Goal: Task Accomplishment & Management: Use online tool/utility

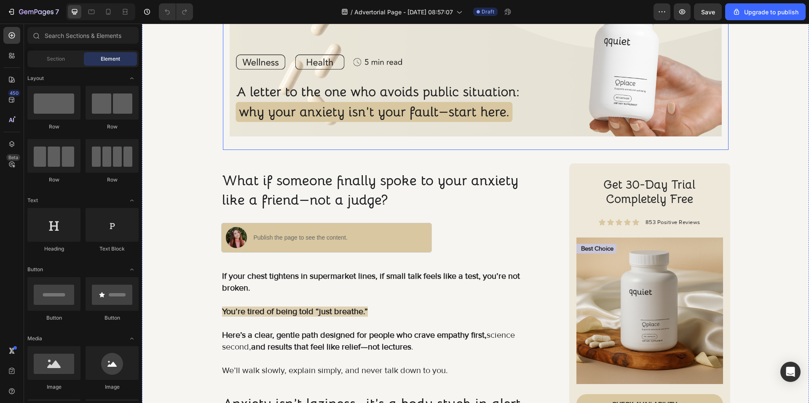
scroll to position [168, 0]
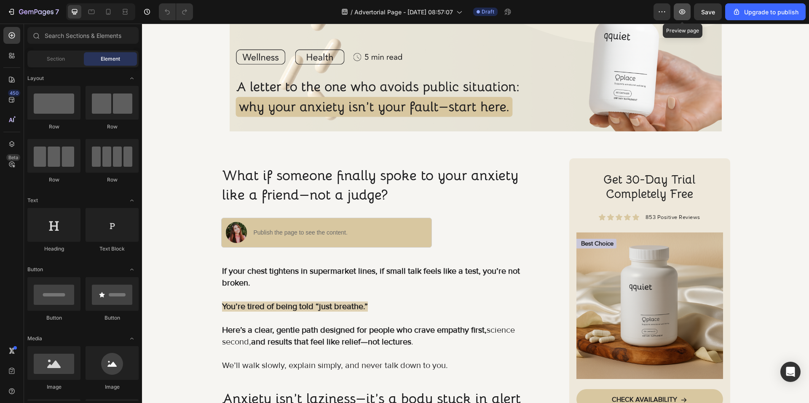
click at [688, 15] on button "button" at bounding box center [681, 11] width 17 height 17
click at [105, 15] on icon at bounding box center [108, 12] width 8 height 8
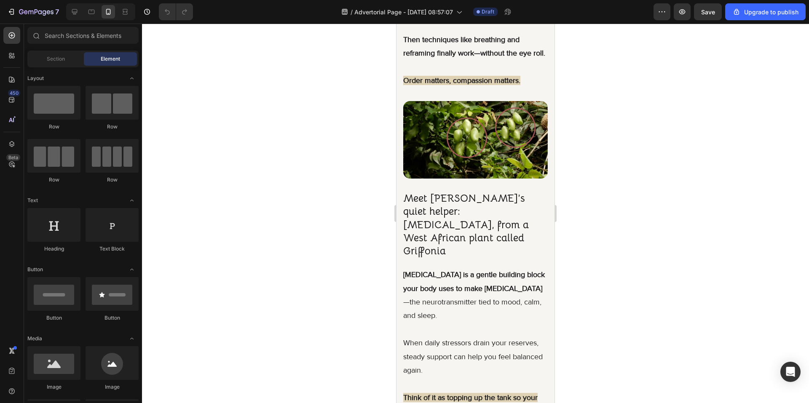
scroll to position [1221, 0]
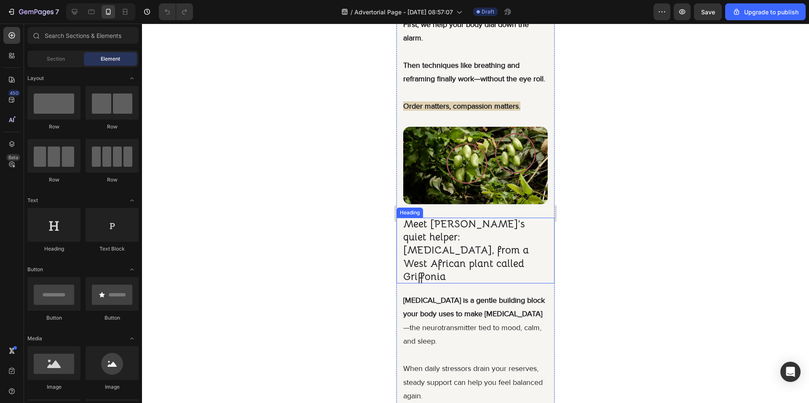
click at [528, 257] on h2 "Meet [PERSON_NAME]’s quiet helper: [MEDICAL_DATA], from a West African plant ca…" at bounding box center [475, 251] width 158 height 66
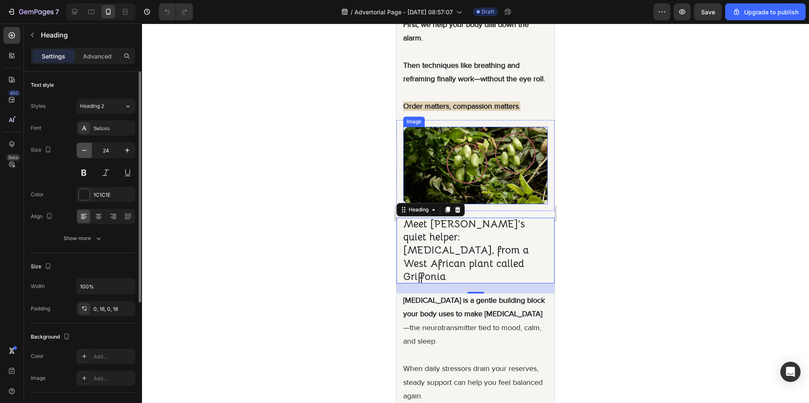
click at [88, 154] on icon "button" at bounding box center [84, 150] width 8 height 8
type input "23"
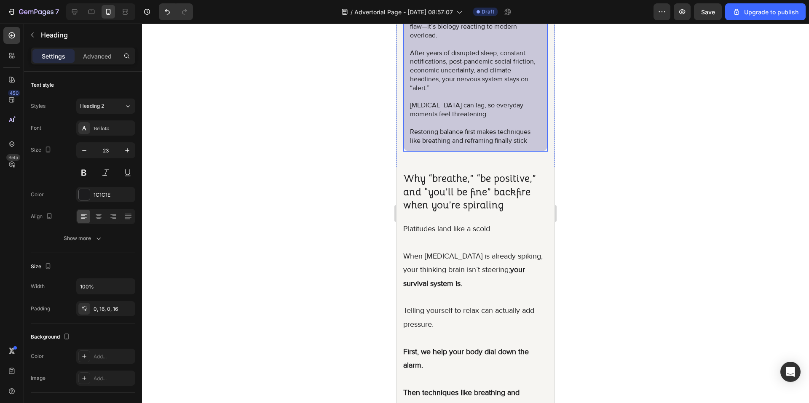
scroll to position [884, 0]
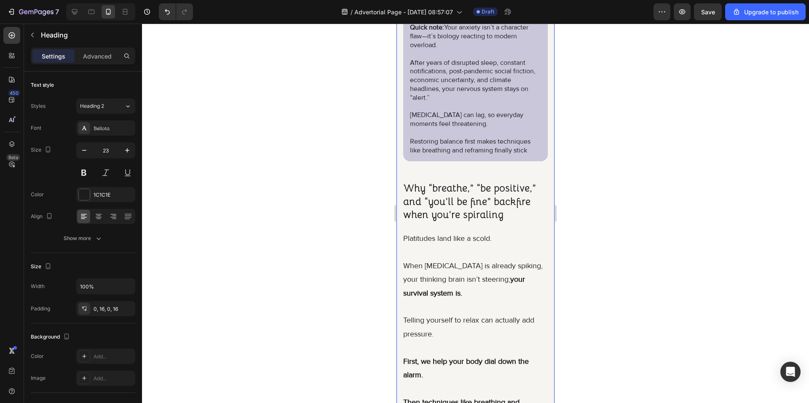
click at [486, 222] on h2 "Why “breathe,” “be positive,” and “you’ll be fine” backfire when you’re spirali…" at bounding box center [475, 202] width 158 height 40
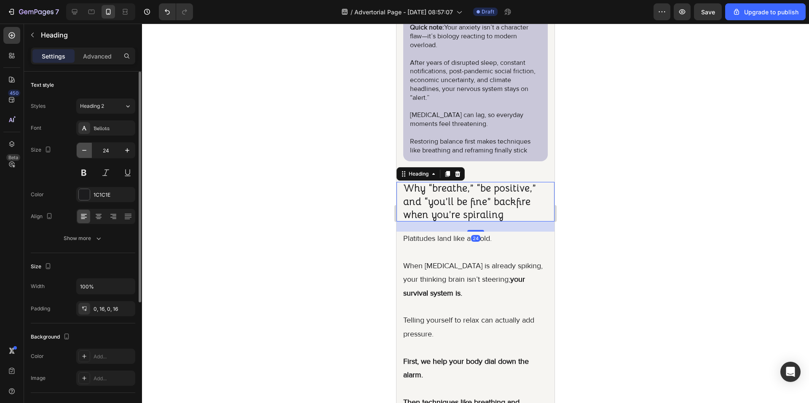
click at [81, 149] on icon "button" at bounding box center [84, 150] width 8 height 8
type input "23"
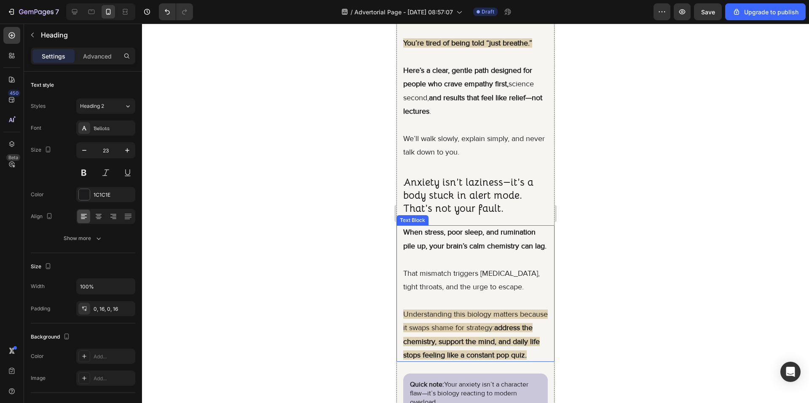
scroll to position [463, 0]
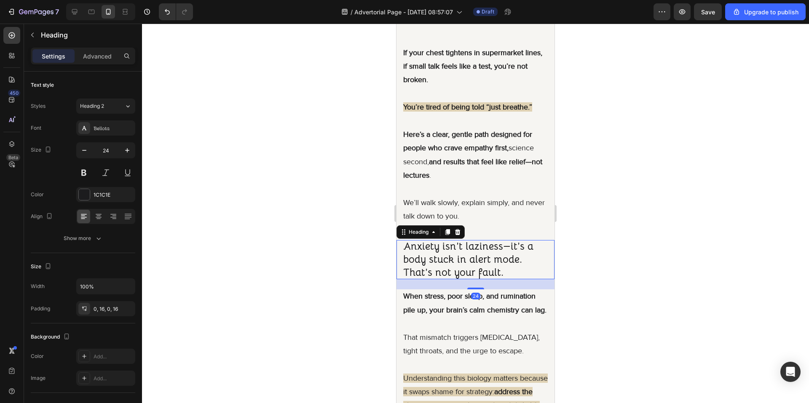
click at [475, 246] on h2 "Anxiety isn’t laziness—it’s a body stuck in alert mode. That’s not your fault." at bounding box center [475, 260] width 158 height 40
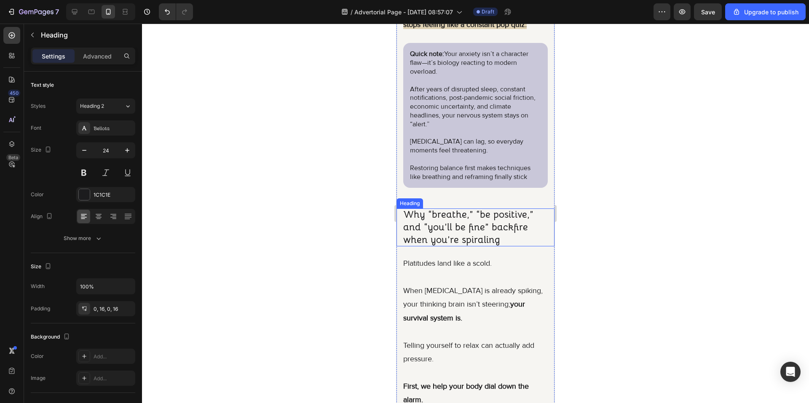
scroll to position [884, 0]
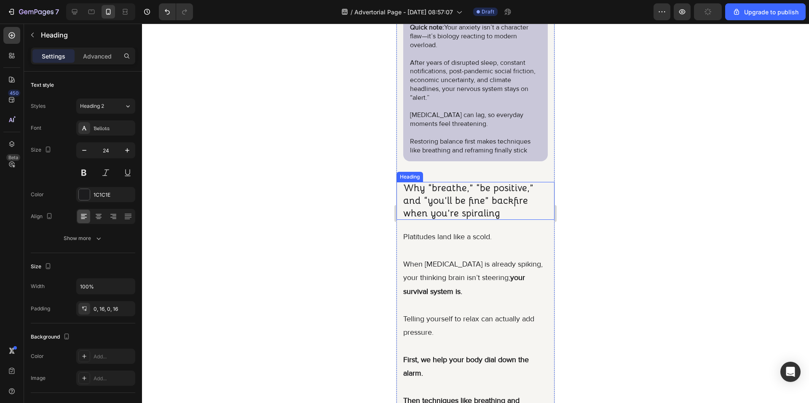
click at [458, 220] on h2 "Why “breathe,” “be positive,” and “you’ll be fine” backfire when you’re spirali…" at bounding box center [475, 201] width 158 height 38
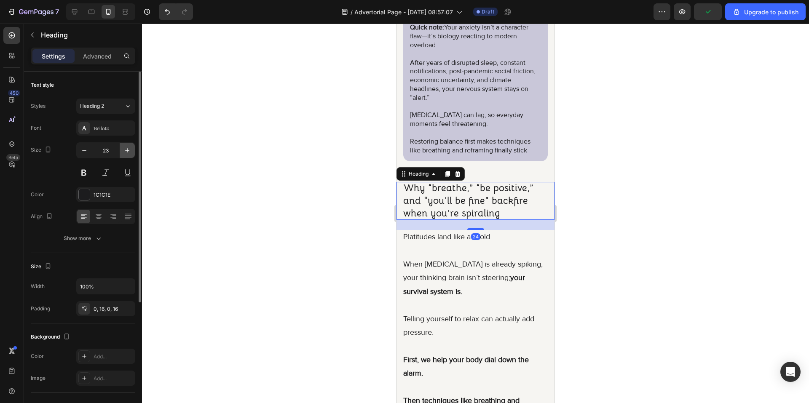
click at [128, 150] on icon "button" at bounding box center [127, 150] width 8 height 8
type input "24"
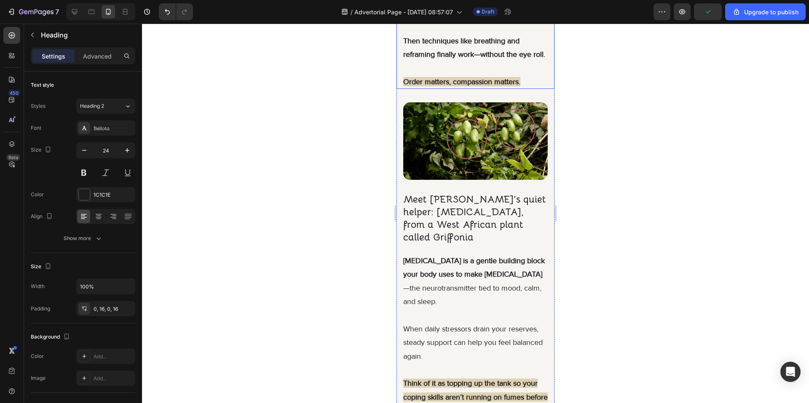
scroll to position [1263, 0]
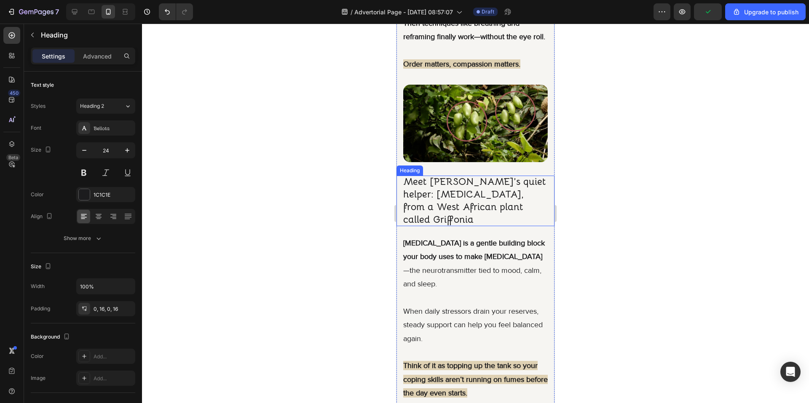
click at [473, 224] on h2 "Meet [PERSON_NAME]’s quiet helper: [MEDICAL_DATA], from a West African plant ca…" at bounding box center [475, 201] width 158 height 51
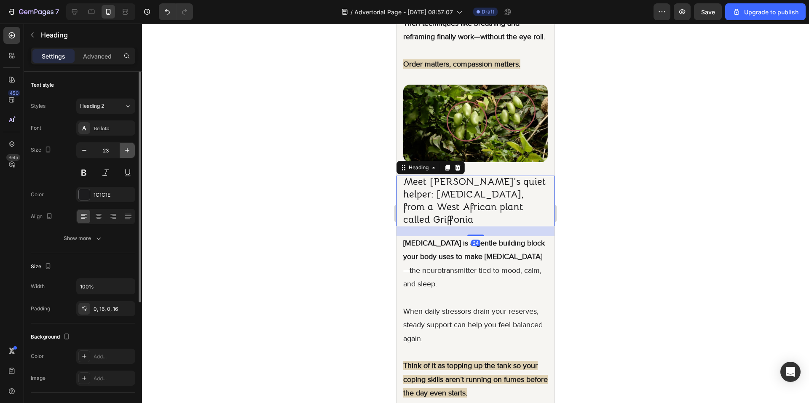
click at [131, 151] on icon "button" at bounding box center [127, 150] width 8 height 8
type input "24"
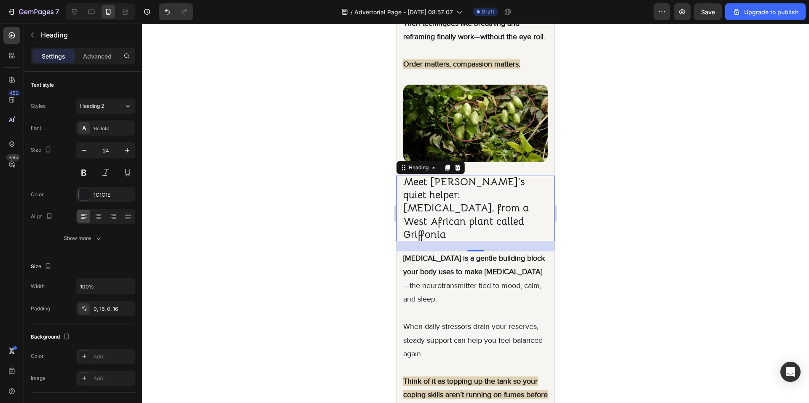
click at [412, 219] on h2 "Meet [PERSON_NAME]’s quiet helper: [MEDICAL_DATA], from a West African plant ca…" at bounding box center [475, 209] width 158 height 66
click at [405, 222] on p "Meet [PERSON_NAME]’s quiet helper: [MEDICAL_DATA], from a West African plant ca…" at bounding box center [475, 209] width 144 height 66
click at [718, 13] on button "Save" at bounding box center [708, 11] width 28 height 17
click at [409, 222] on p "Meet [PERSON_NAME]’s quiet helper: [MEDICAL_DATA], from a West African plant ca…" at bounding box center [475, 209] width 144 height 66
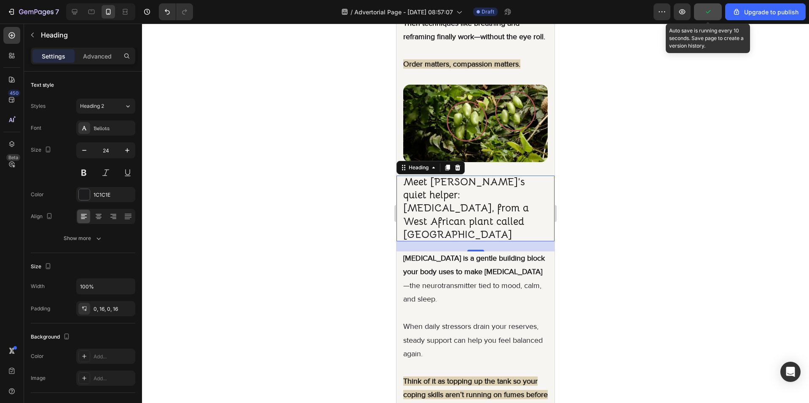
click at [701, 13] on button "button" at bounding box center [708, 11] width 28 height 17
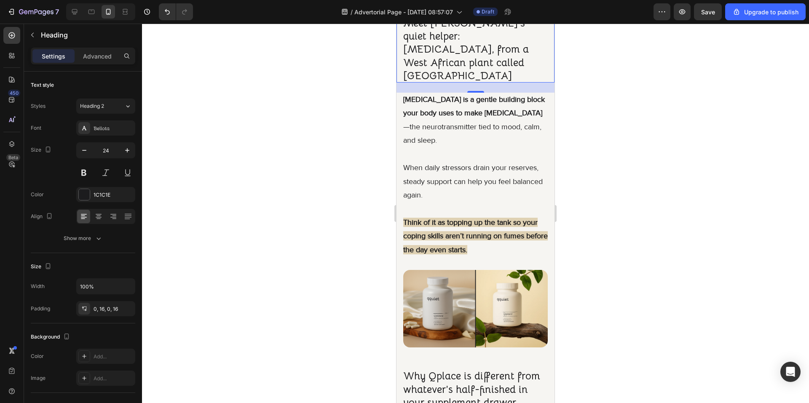
scroll to position [1558, 0]
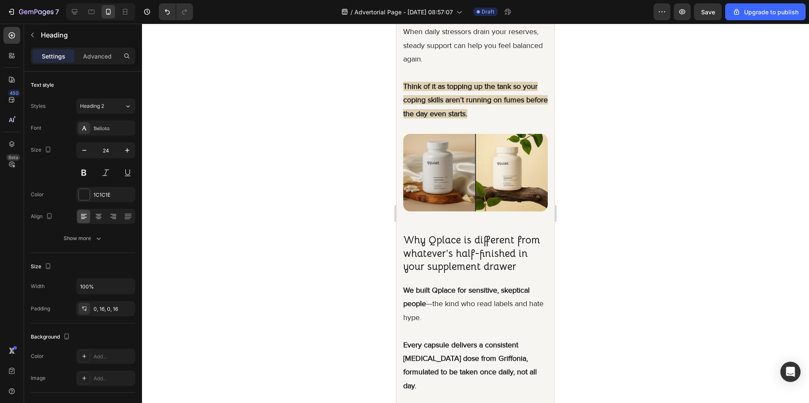
click at [623, 251] on div at bounding box center [475, 213] width 667 height 379
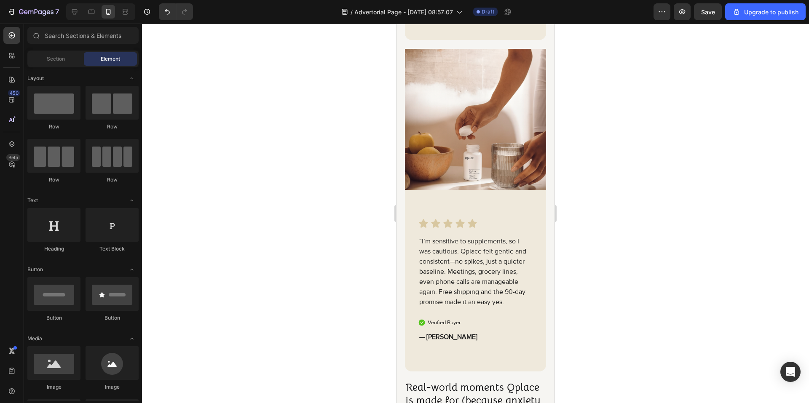
scroll to position [2400, 0]
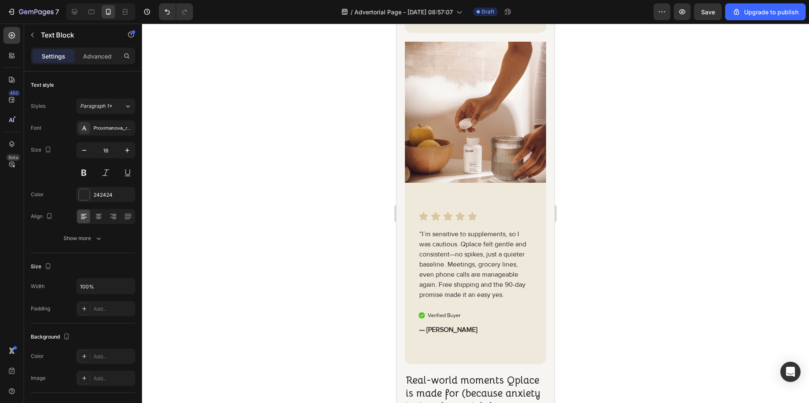
click at [728, 245] on div at bounding box center [475, 213] width 667 height 379
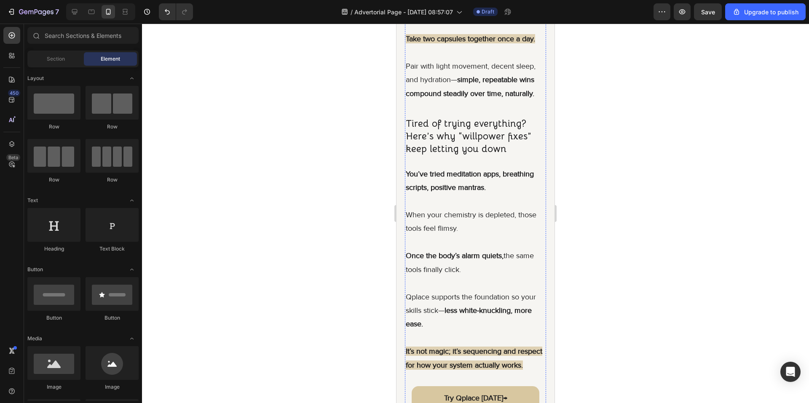
scroll to position [3580, 0]
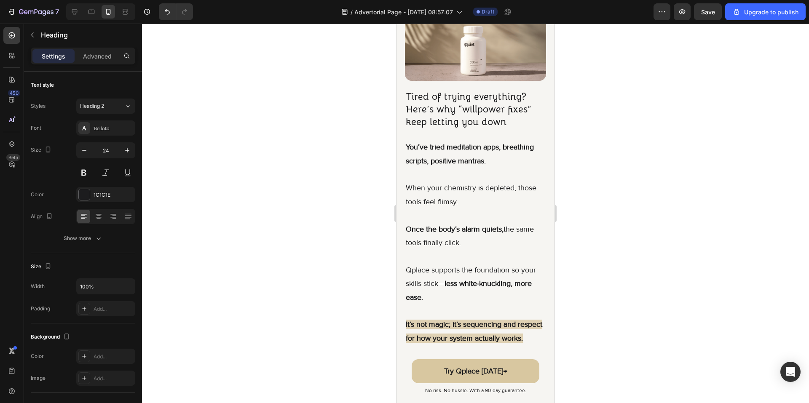
click at [721, 20] on div "Save" at bounding box center [708, 11] width 28 height 17
click at [717, 18] on button "Save" at bounding box center [708, 11] width 28 height 17
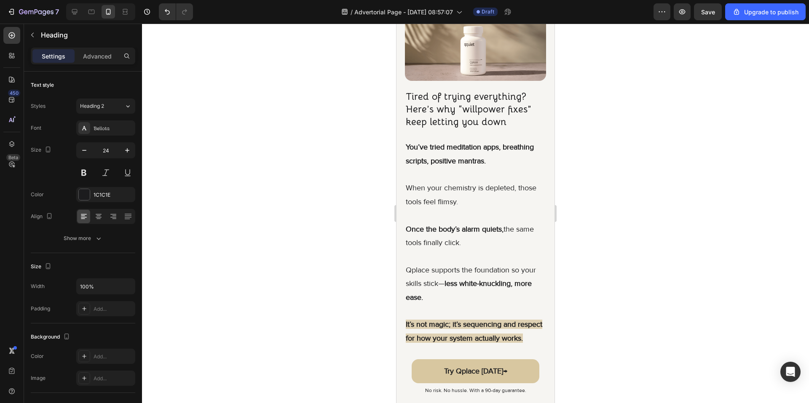
click at [709, 16] on div "Save" at bounding box center [708, 12] width 14 height 9
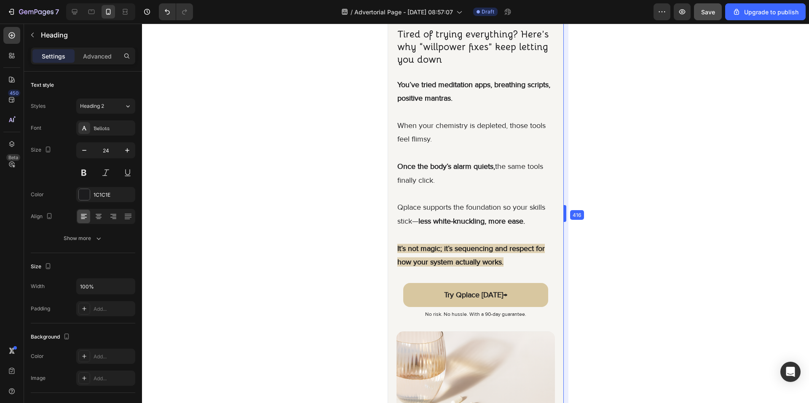
scroll to position [3583, 0]
drag, startPoint x: 556, startPoint y: 242, endPoint x: 572, endPoint y: 246, distance: 16.9
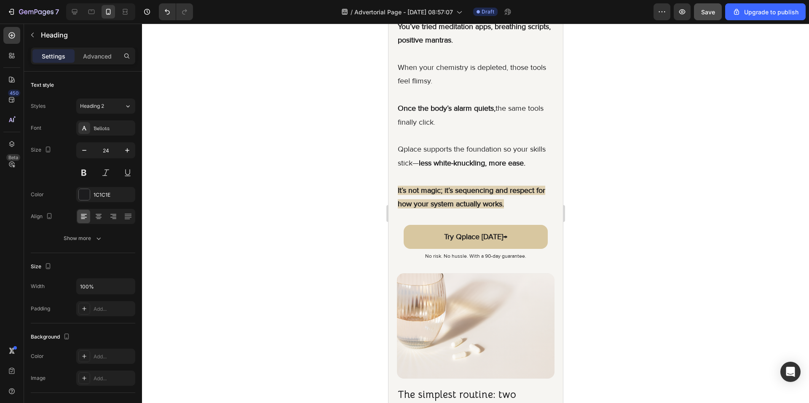
scroll to position [3667, 0]
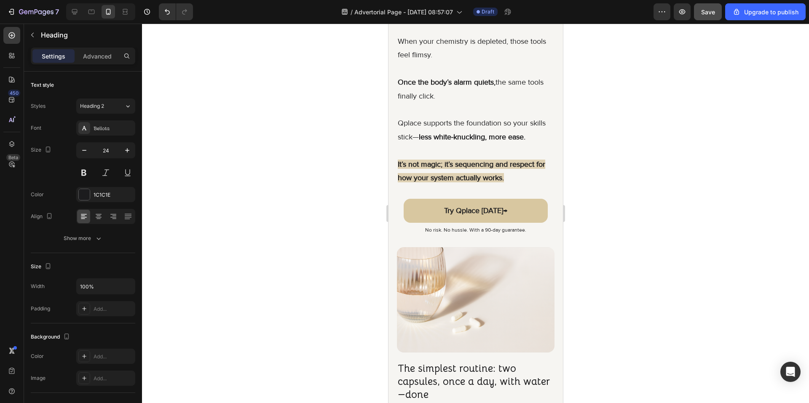
click at [604, 240] on div at bounding box center [475, 213] width 667 height 379
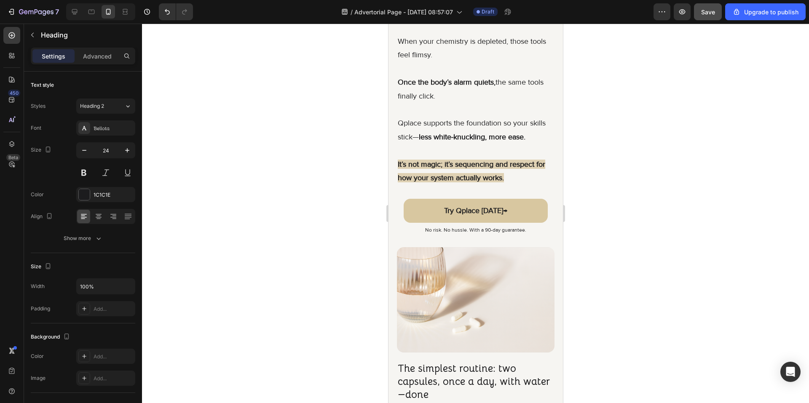
drag, startPoint x: 541, startPoint y: 163, endPoint x: 427, endPoint y: 163, distance: 114.1
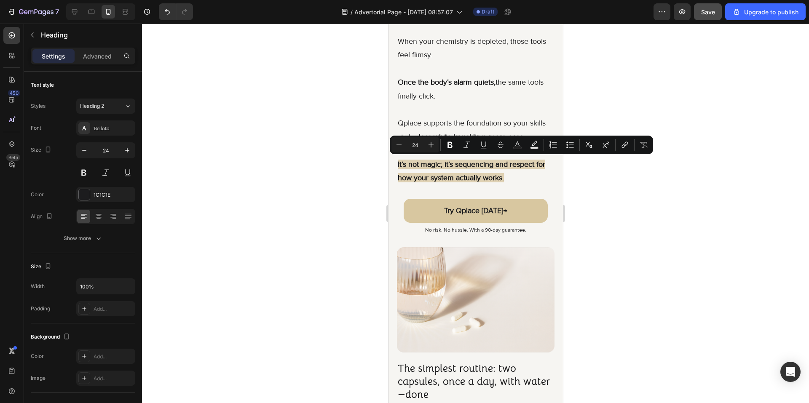
copy p "we mapped it out for you"
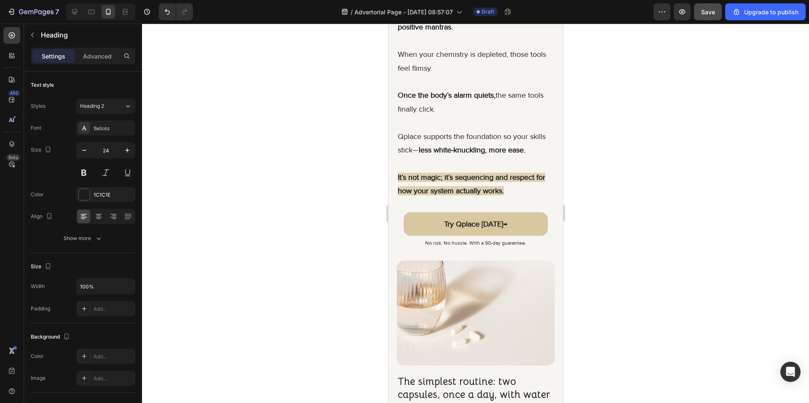
click at [584, 174] on div at bounding box center [475, 213] width 667 height 379
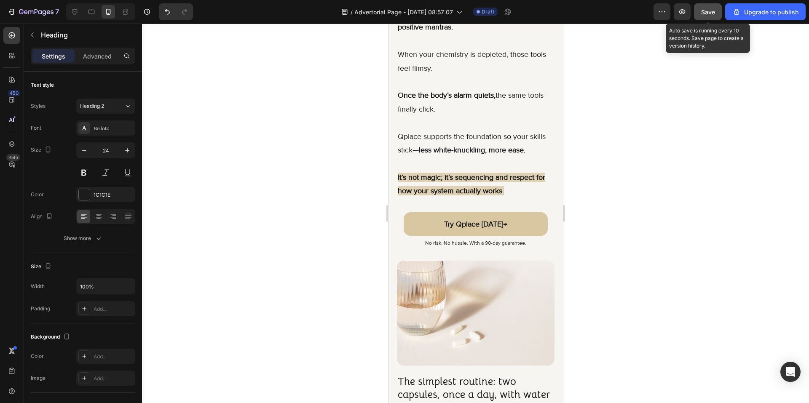
click at [716, 9] on button "Save" at bounding box center [708, 11] width 28 height 17
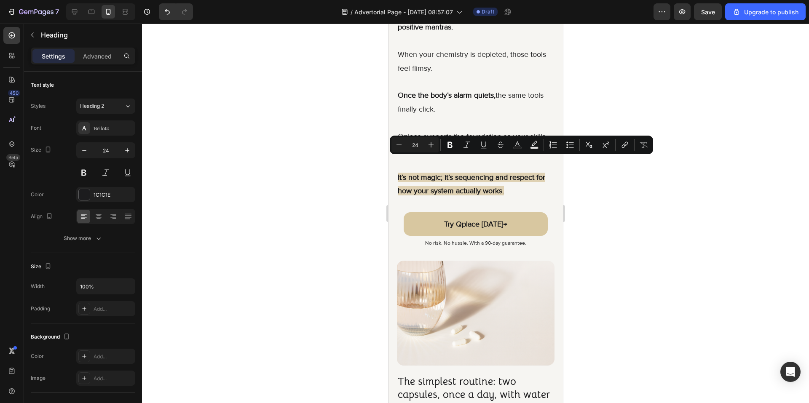
drag, startPoint x: 426, startPoint y: 163, endPoint x: 410, endPoint y: 177, distance: 21.8
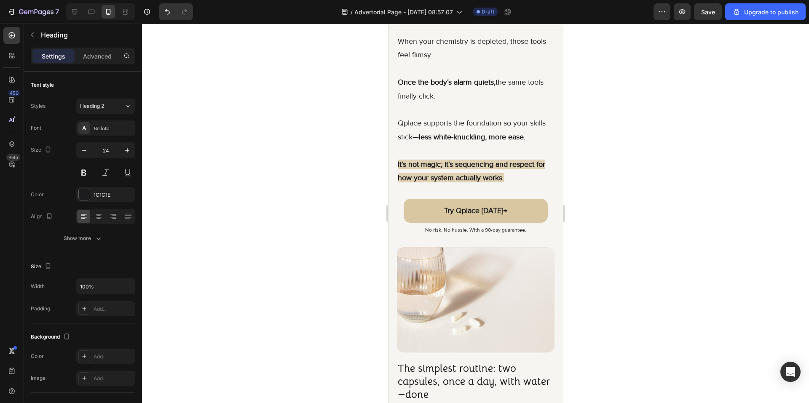
click at [716, 13] on button "Save" at bounding box center [708, 11] width 28 height 17
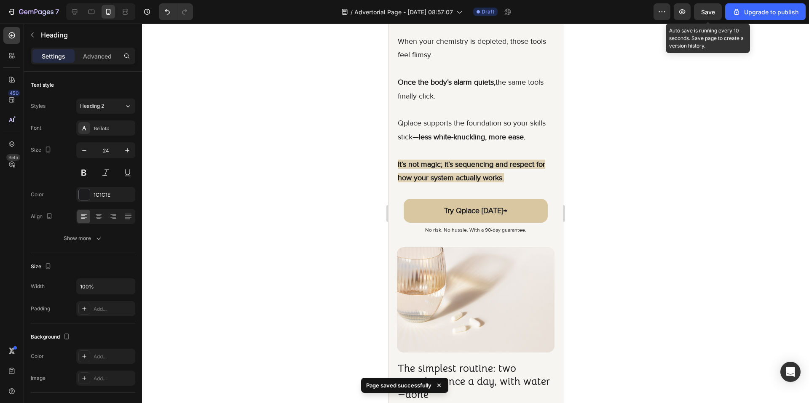
click at [707, 14] on span "Save" at bounding box center [708, 11] width 14 height 7
drag, startPoint x: 707, startPoint y: 14, endPoint x: 782, endPoint y: 101, distance: 114.9
click at [782, 101] on div at bounding box center [475, 213] width 667 height 379
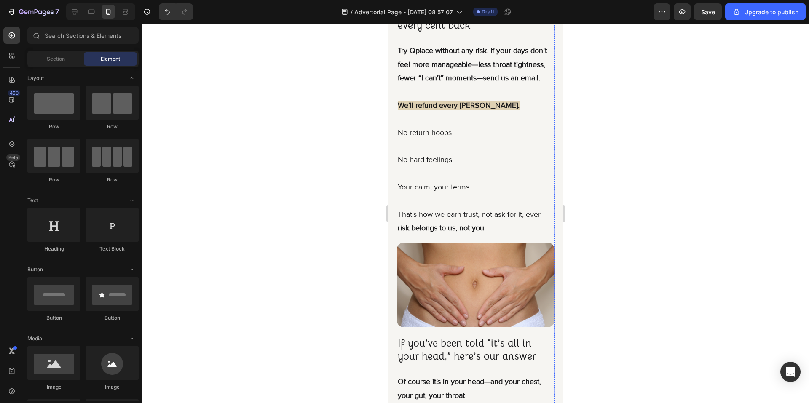
scroll to position [4888, 0]
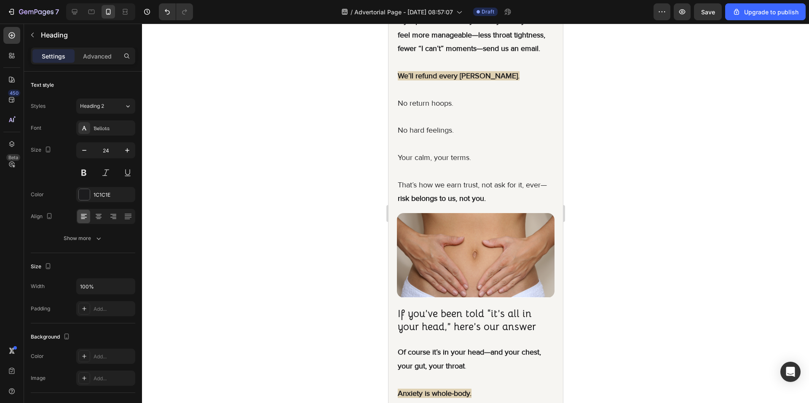
drag, startPoint x: 412, startPoint y: 114, endPoint x: 398, endPoint y: 84, distance: 33.3
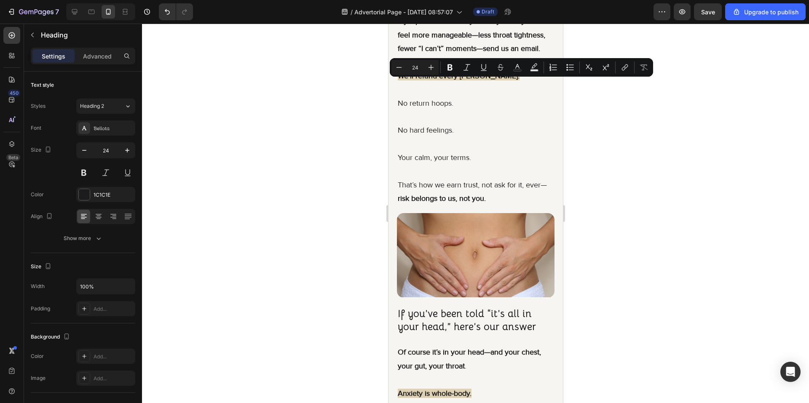
copy p "Let’s talk price without games—then we’ll give you 30 days, on [GEOGRAPHIC_DATA]"
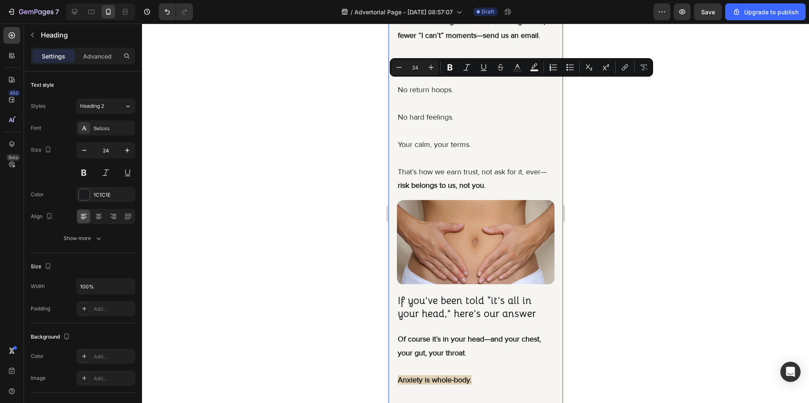
drag, startPoint x: 440, startPoint y: 99, endPoint x: 394, endPoint y: 88, distance: 47.4
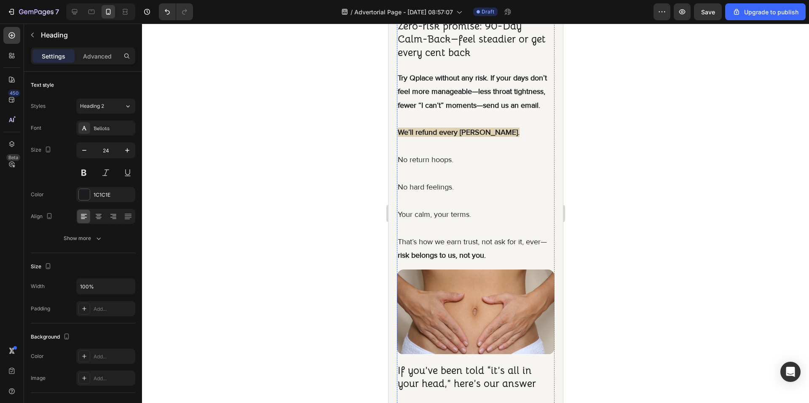
scroll to position [4804, 0]
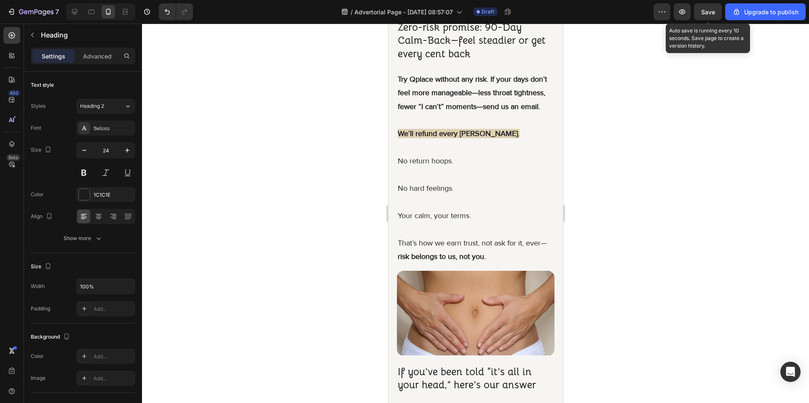
click at [705, 15] on span "Save" at bounding box center [708, 11] width 14 height 7
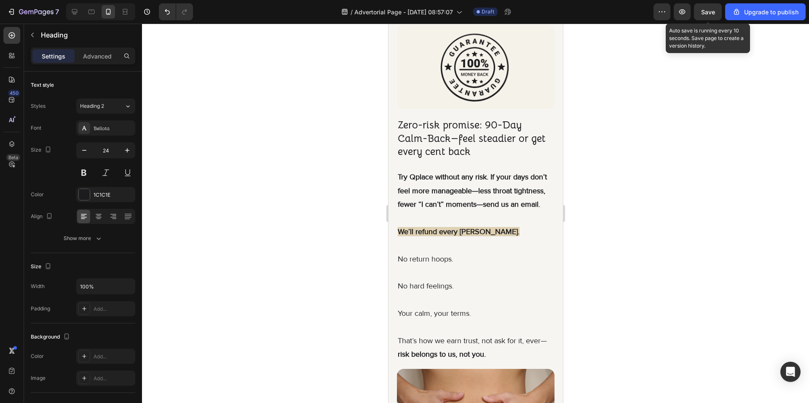
click at [711, 13] on span "Save" at bounding box center [708, 11] width 14 height 7
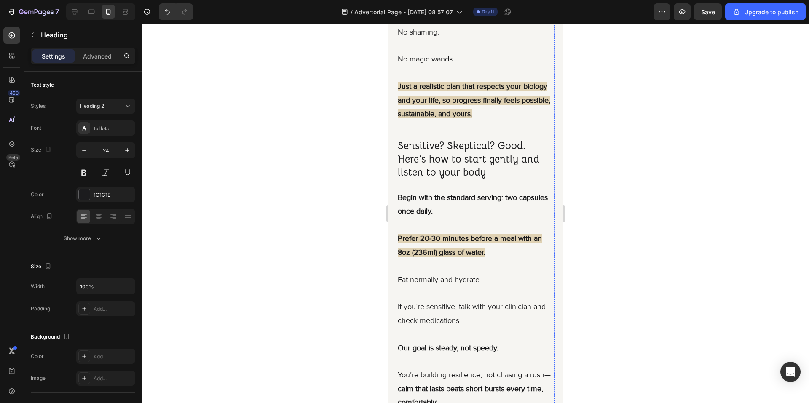
scroll to position [5394, 0]
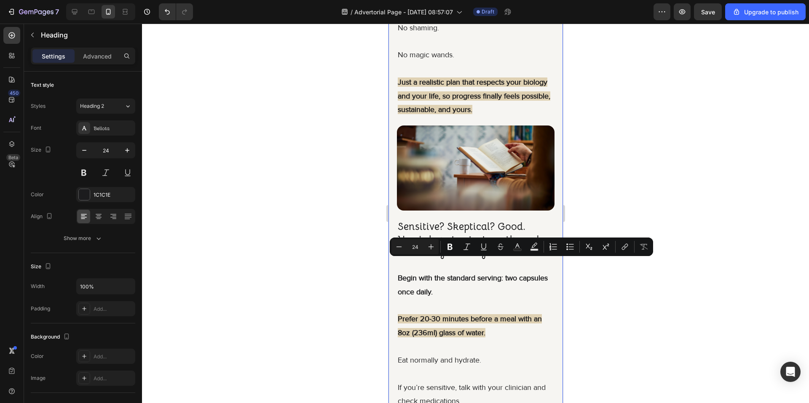
drag, startPoint x: 469, startPoint y: 291, endPoint x: 392, endPoint y: 270, distance: 79.1
copy p "Zero-risk promise: 90-Day Calm-Back—feel steadier or get every cent back"
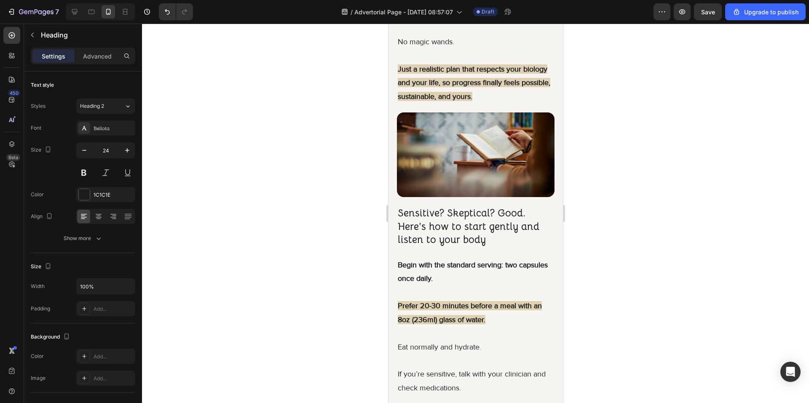
click at [709, 14] on span "Save" at bounding box center [708, 11] width 14 height 7
drag, startPoint x: 646, startPoint y: 132, endPoint x: 668, endPoint y: 107, distance: 33.4
click at [647, 131] on div at bounding box center [475, 213] width 667 height 379
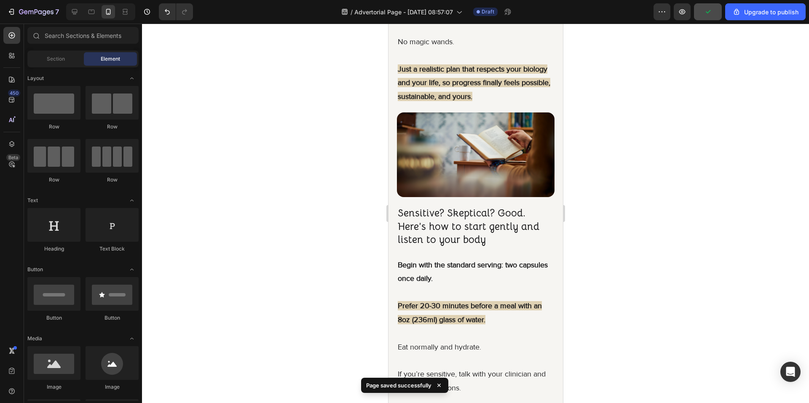
click at [710, 18] on button "button" at bounding box center [708, 11] width 28 height 17
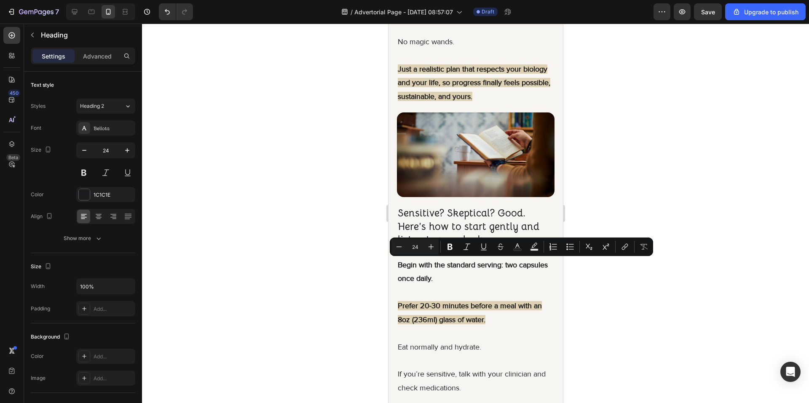
click at [666, 195] on div at bounding box center [475, 213] width 667 height 379
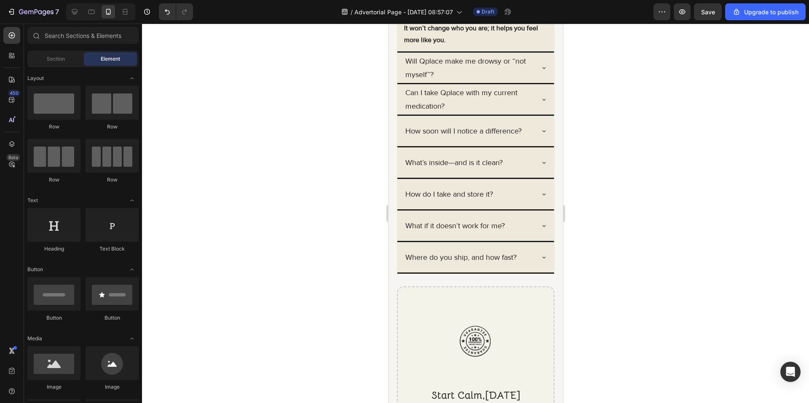
scroll to position [7496, 0]
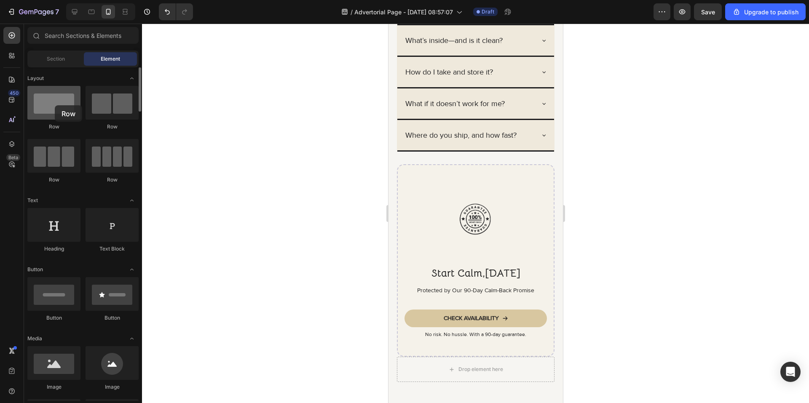
drag, startPoint x: 69, startPoint y: 111, endPoint x: 55, endPoint y: 105, distance: 15.7
click at [55, 105] on div at bounding box center [53, 103] width 53 height 34
click at [74, 16] on div at bounding box center [74, 11] width 13 height 13
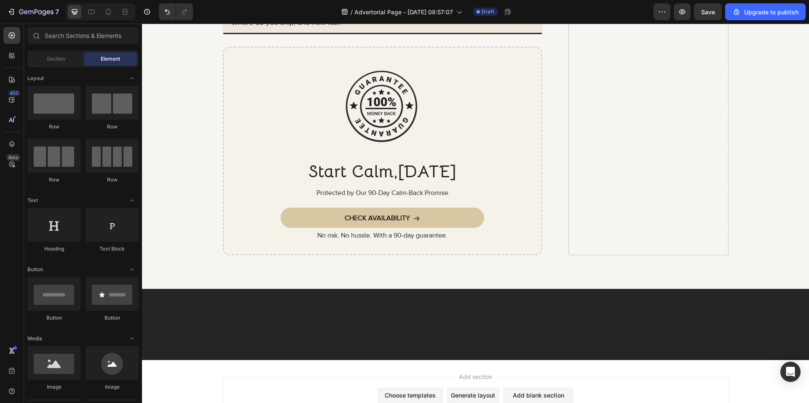
scroll to position [7419, 0]
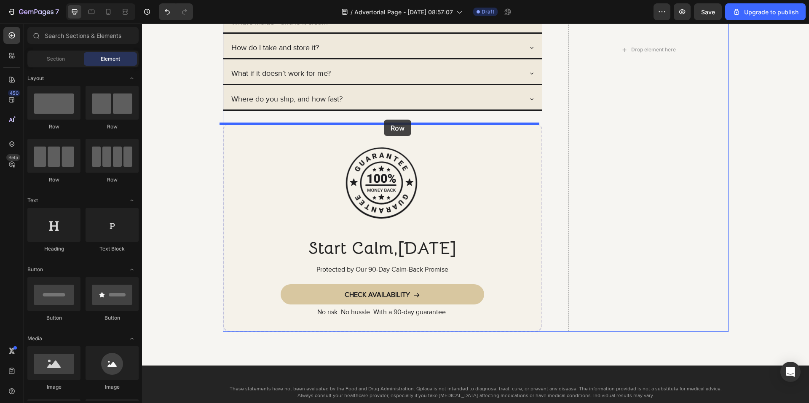
drag, startPoint x: 282, startPoint y: 143, endPoint x: 384, endPoint y: 120, distance: 104.2
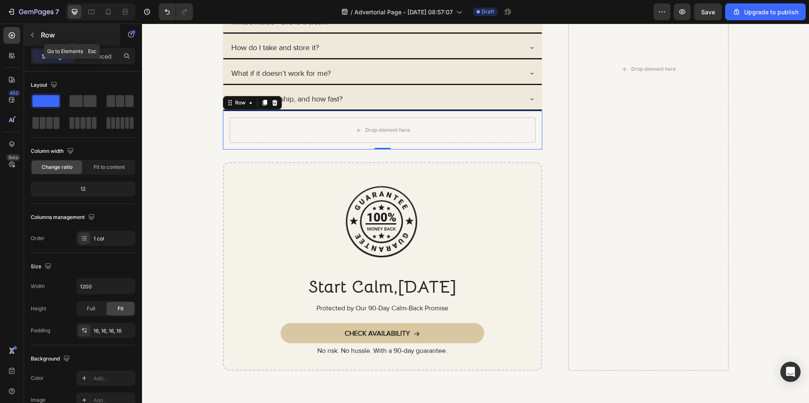
click at [36, 37] on button "button" at bounding box center [32, 34] width 13 height 13
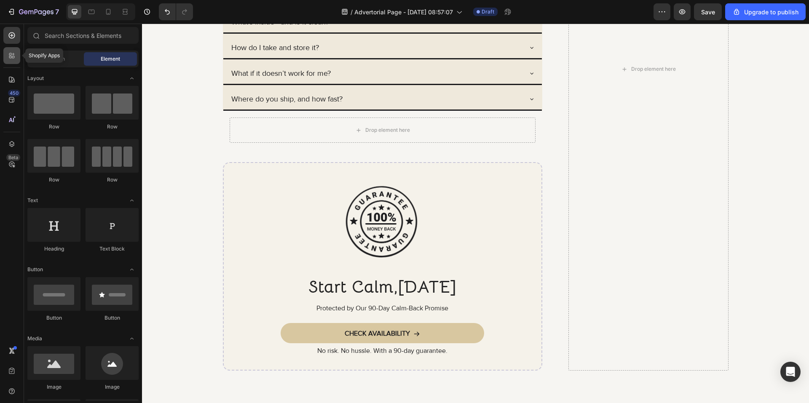
click at [17, 58] on div at bounding box center [11, 55] width 17 height 17
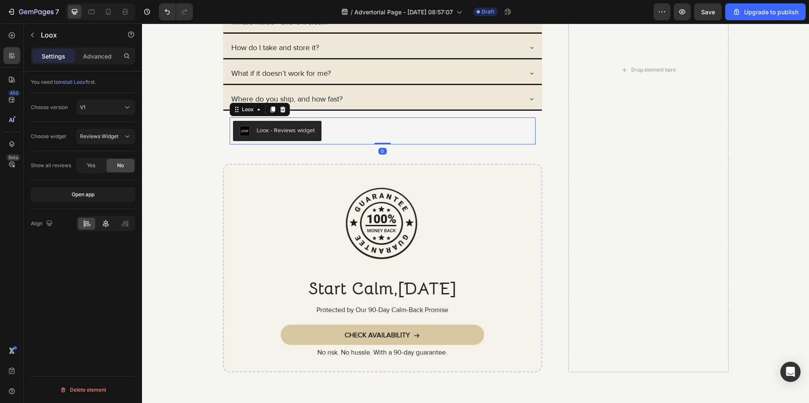
click at [107, 219] on div at bounding box center [105, 224] width 17 height 12
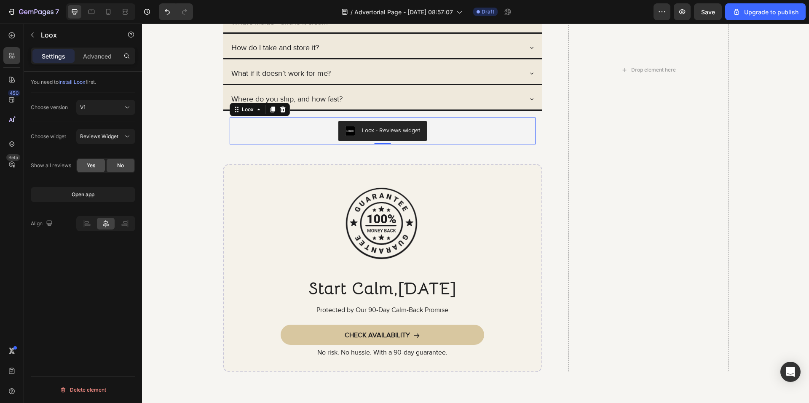
click at [92, 169] on div "Yes" at bounding box center [91, 165] width 28 height 13
click at [123, 140] on div "Reviews Widget" at bounding box center [105, 136] width 51 height 8
click at [123, 109] on div "V1" at bounding box center [101, 108] width 43 height 8
click at [120, 141] on p "V2" at bounding box center [104, 144] width 48 height 8
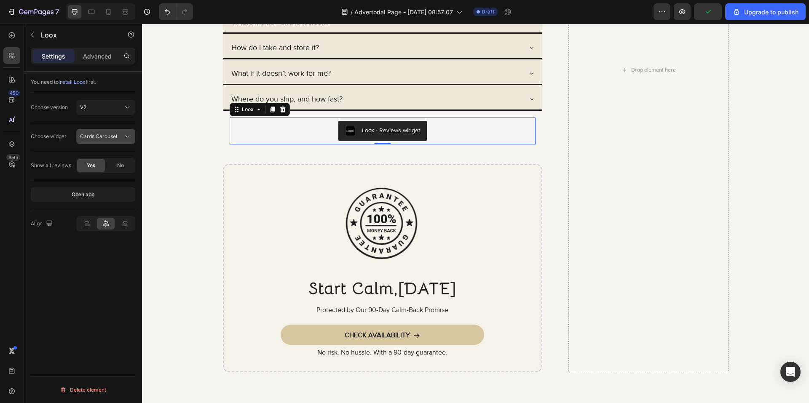
click at [122, 136] on div "Cards Carousel" at bounding box center [101, 137] width 43 height 8
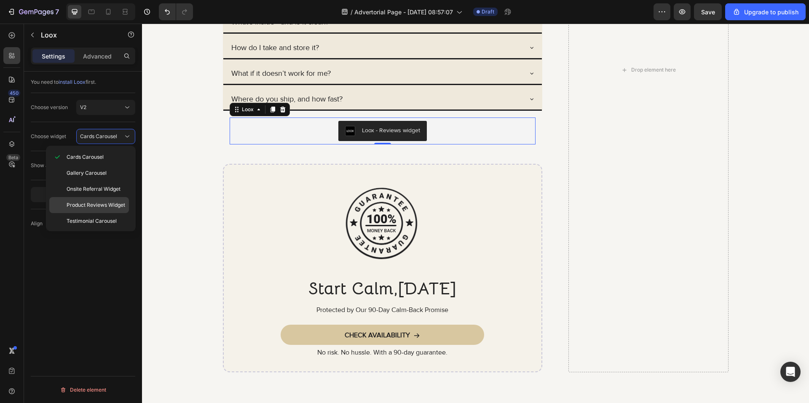
click at [125, 213] on div "Product Reviews Widget" at bounding box center [89, 221] width 80 height 16
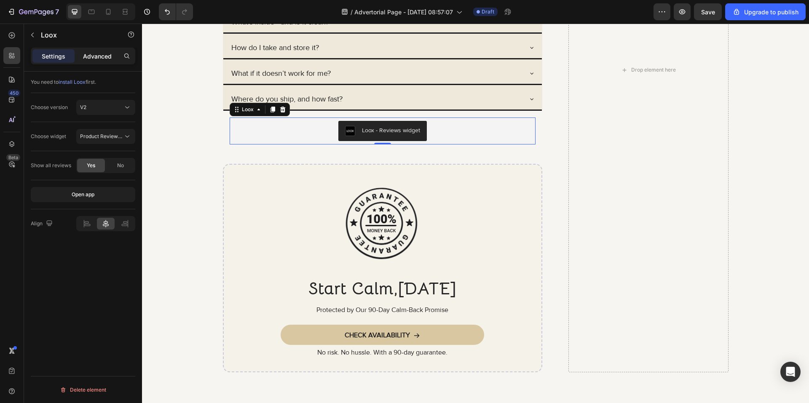
click at [114, 54] on div "Advanced" at bounding box center [97, 55] width 42 height 13
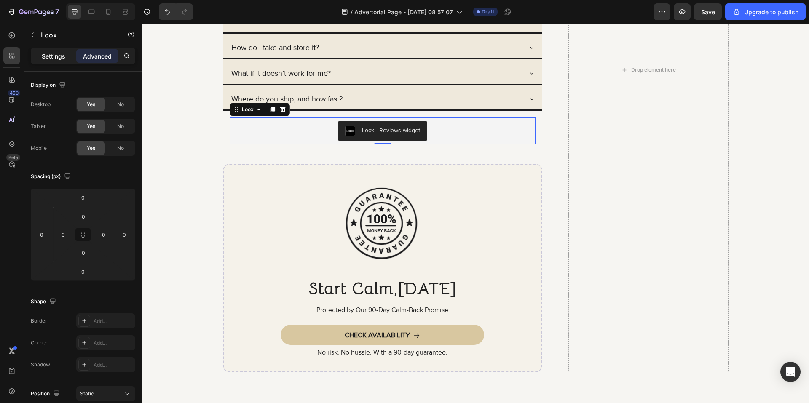
click at [64, 56] on p "Settings" at bounding box center [54, 56] width 24 height 9
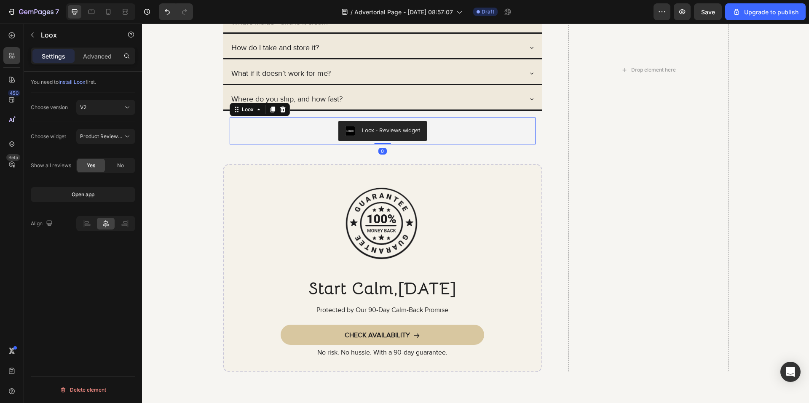
click at [706, 20] on div "7 / Advertorial Page - [DATE] 08:57:07 Draft Preview Save Upgrade to publish" at bounding box center [404, 12] width 809 height 24
click at [706, 17] on button "Save" at bounding box center [708, 11] width 28 height 17
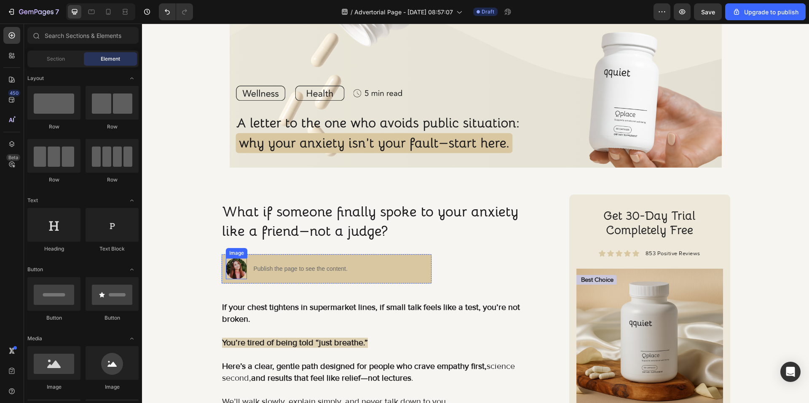
scroll to position [147, 0]
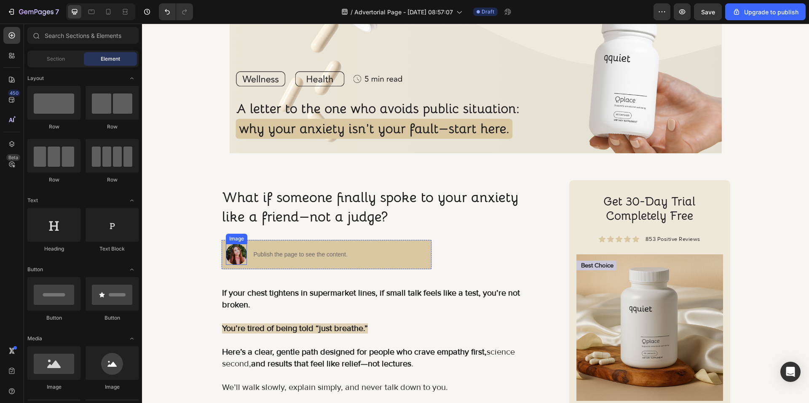
click at [235, 256] on img at bounding box center [236, 254] width 21 height 21
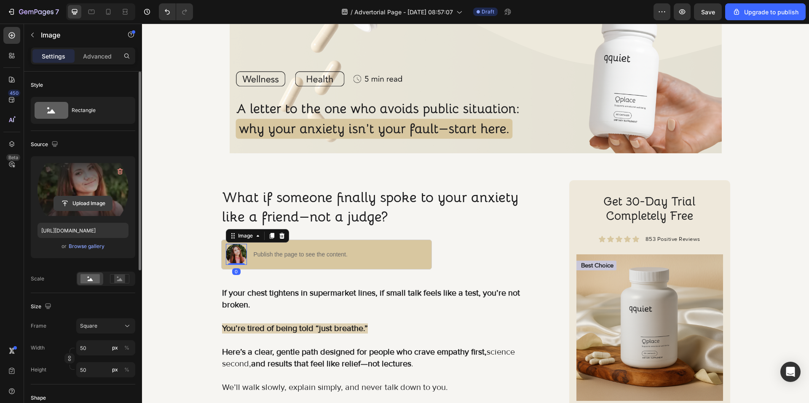
click at [90, 208] on input "file" at bounding box center [83, 203] width 58 height 14
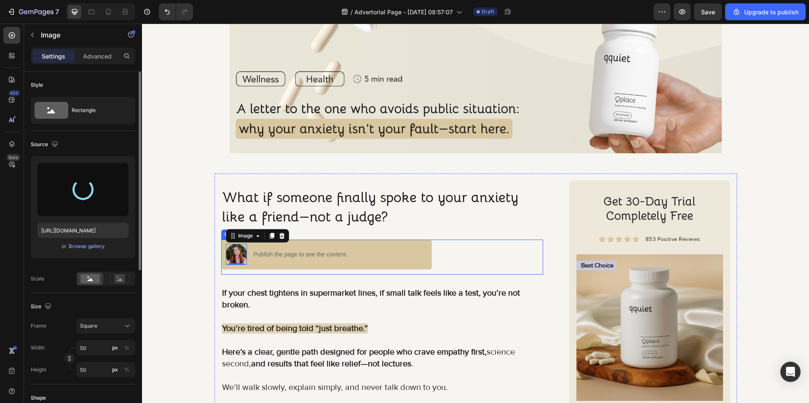
type input "[URL][DOMAIN_NAME]"
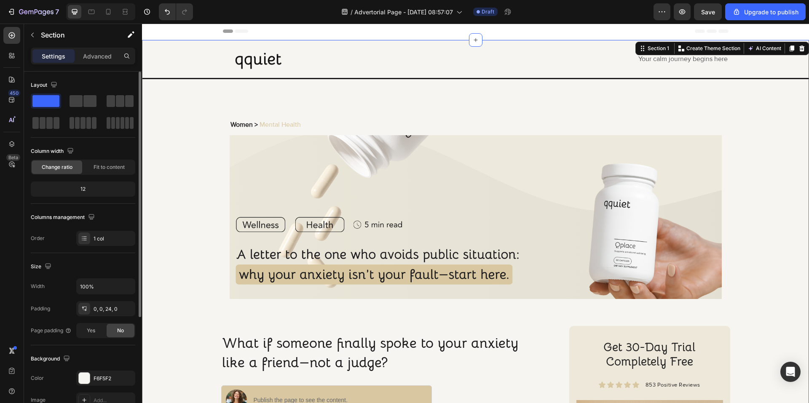
scroll to position [0, 0]
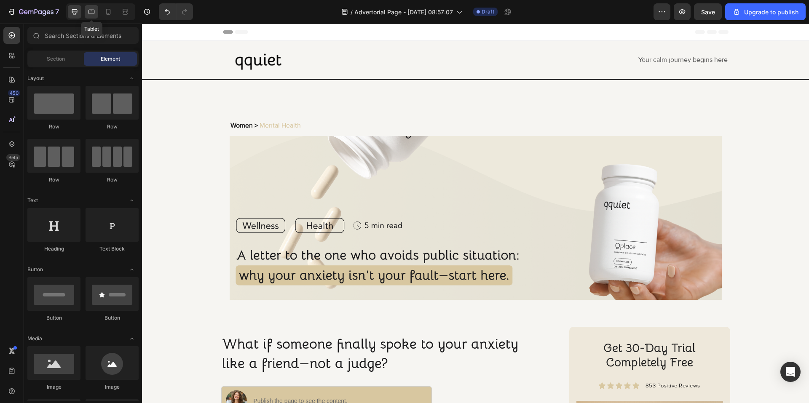
click at [93, 13] on icon at bounding box center [91, 12] width 8 height 8
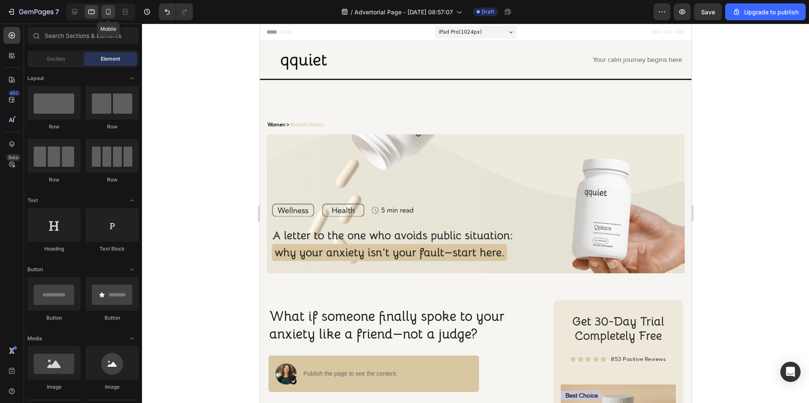
click at [108, 13] on icon at bounding box center [108, 12] width 5 height 6
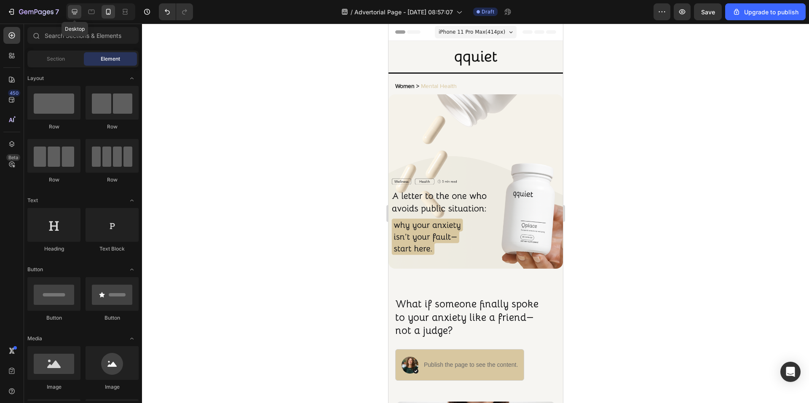
click at [71, 15] on icon at bounding box center [74, 12] width 8 height 8
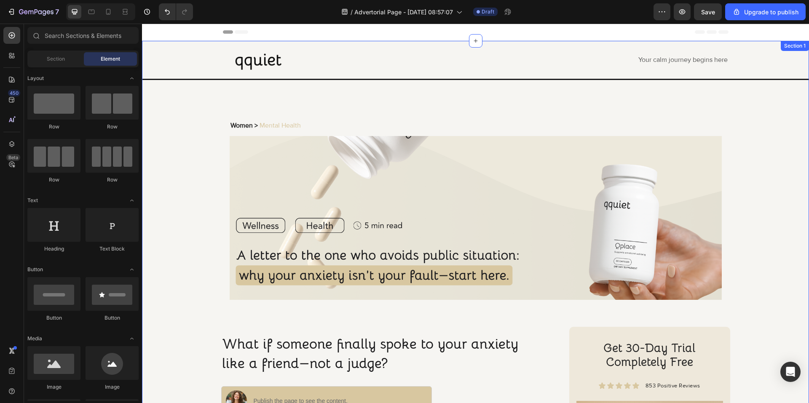
click at [655, 63] on span "Your calm journey begins here" at bounding box center [682, 60] width 89 height 8
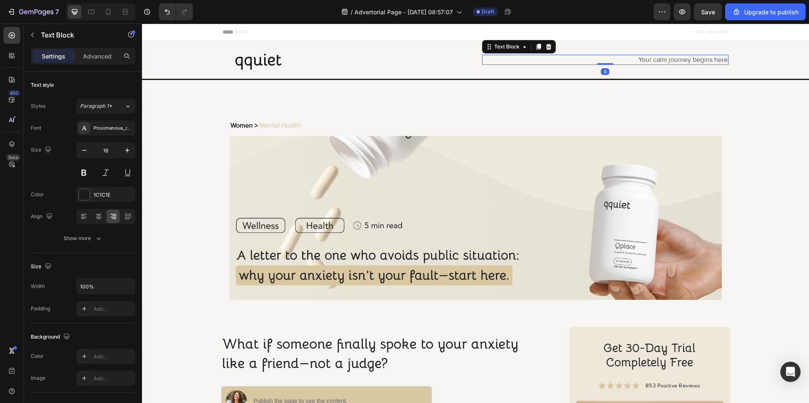
click at [655, 59] on span "Your calm journey begins here" at bounding box center [682, 60] width 89 height 8
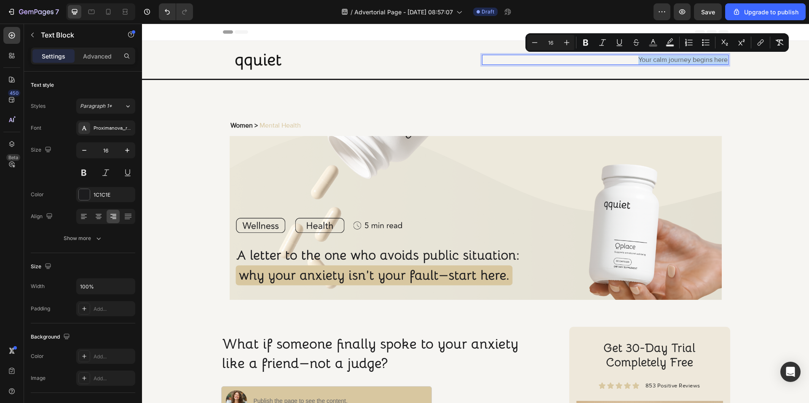
click at [655, 59] on span "Your calm journey begins here" at bounding box center [682, 60] width 89 height 8
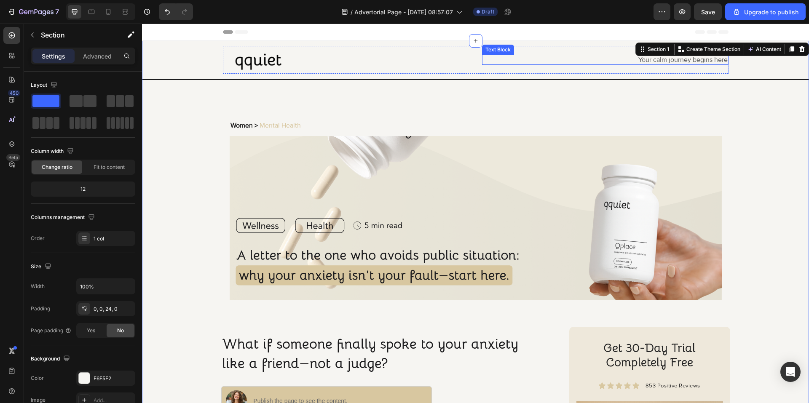
click at [619, 61] on p "Your calm journey begins here" at bounding box center [605, 60] width 245 height 9
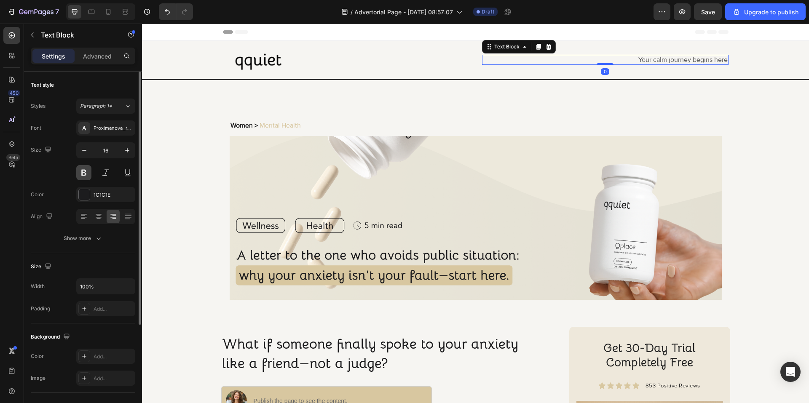
click at [77, 172] on button at bounding box center [83, 172] width 15 height 15
click at [590, 125] on p "Women > Mental Health" at bounding box center [475, 125] width 490 height 9
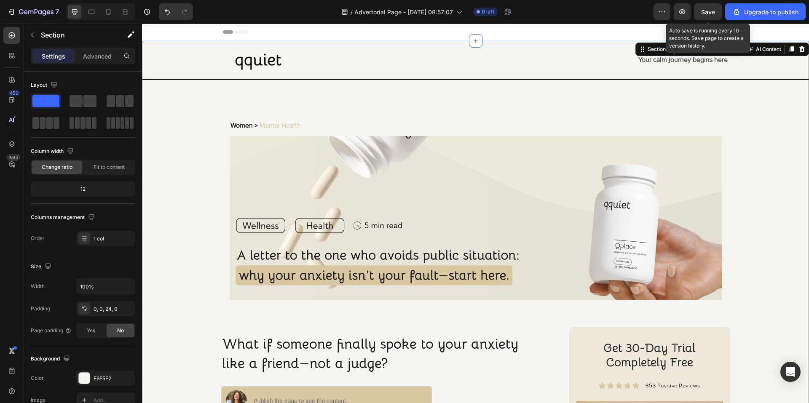
click at [710, 11] on span "Save" at bounding box center [708, 11] width 14 height 7
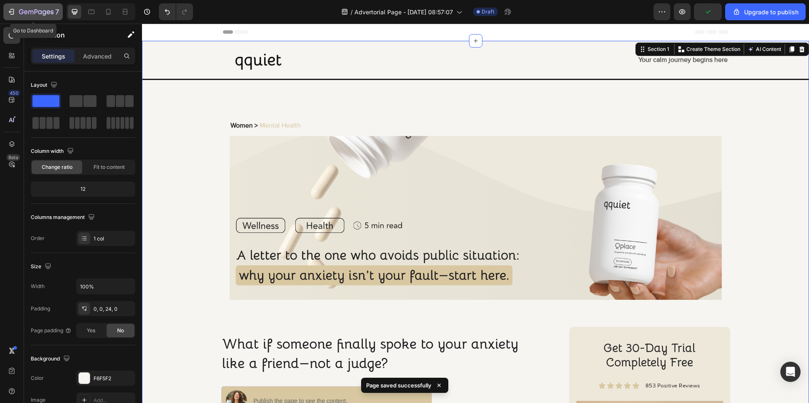
click at [35, 10] on icon "button" at bounding box center [36, 11] width 3 height 5
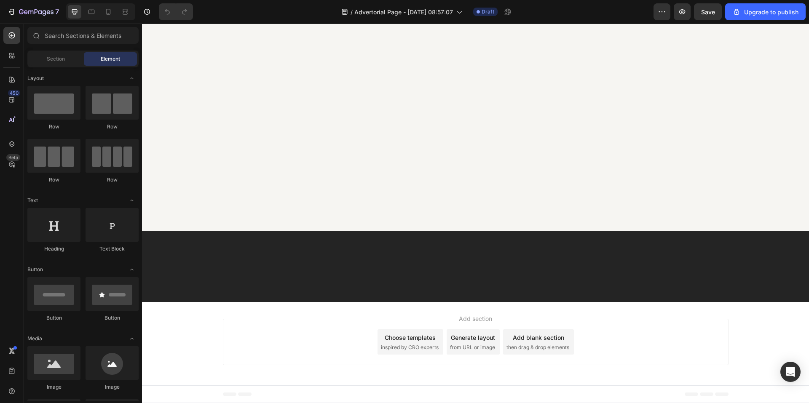
scroll to position [5309, 0]
drag, startPoint x: 808, startPoint y: 72, endPoint x: 923, endPoint y: 388, distance: 336.4
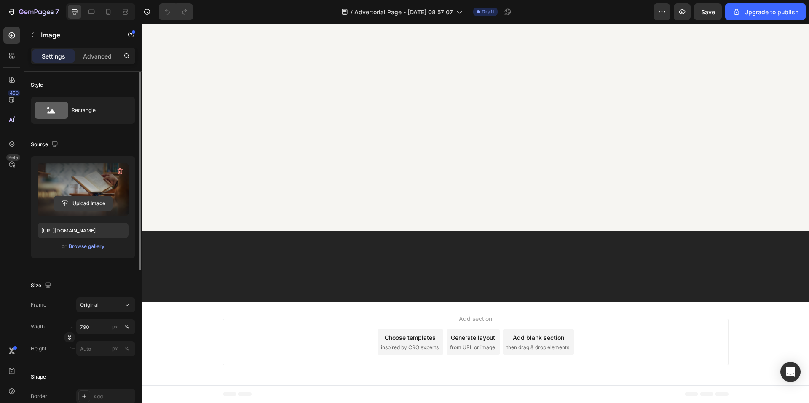
click at [86, 205] on input "file" at bounding box center [83, 203] width 58 height 14
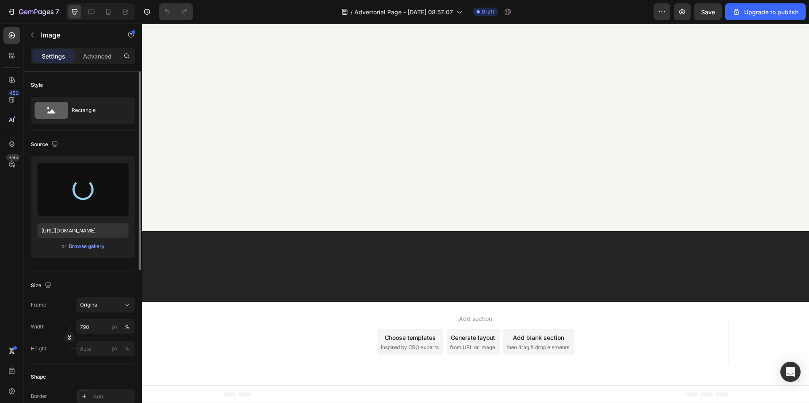
type input "https://cdn.shopify.com/s/files/1/0926/4460/6332/files/gempages_580597363031147…"
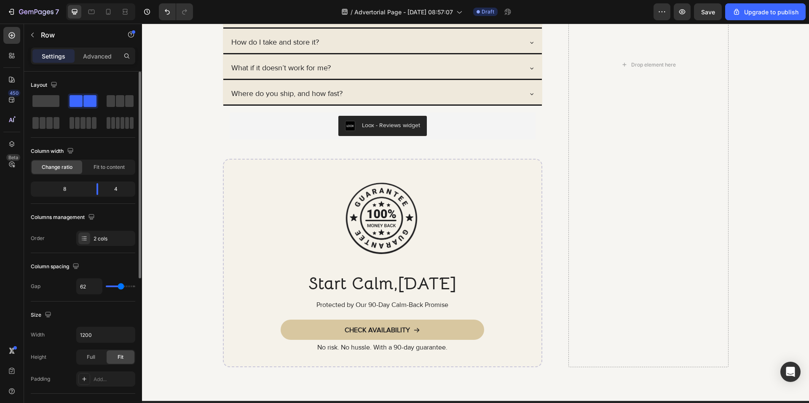
scroll to position [6530, 0]
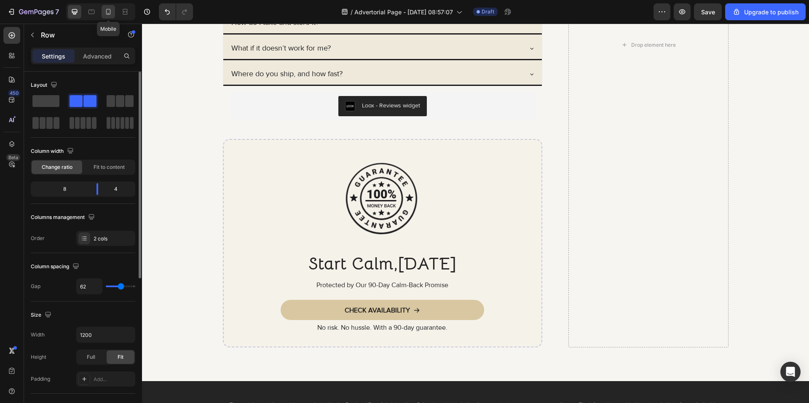
click at [105, 13] on icon at bounding box center [108, 12] width 8 height 8
type input "0"
type input "100%"
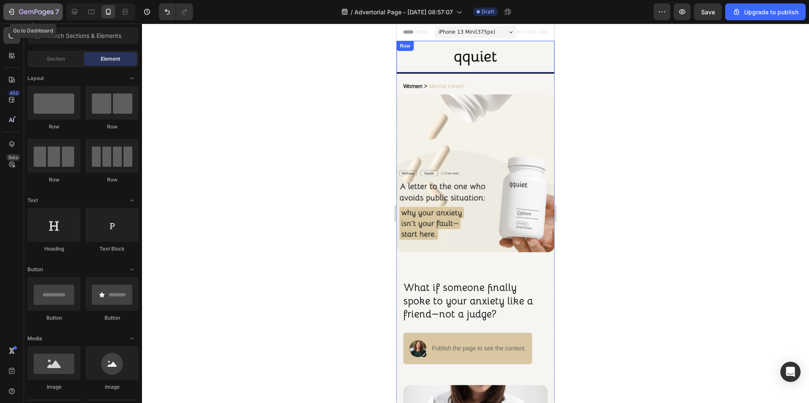
click at [21, 11] on icon "button" at bounding box center [36, 12] width 35 height 7
